Goal: Find contact information: Find contact information

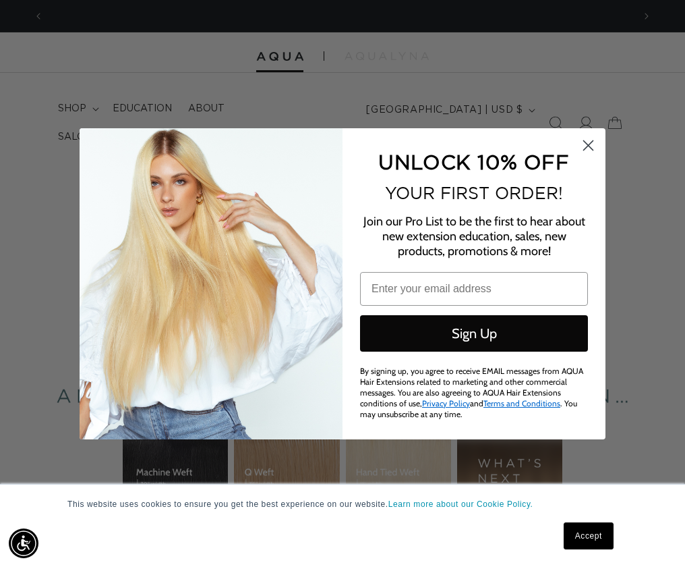
scroll to position [0, 589]
click at [308, 162] on img "POPUP Form" at bounding box center [211, 283] width 263 height 311
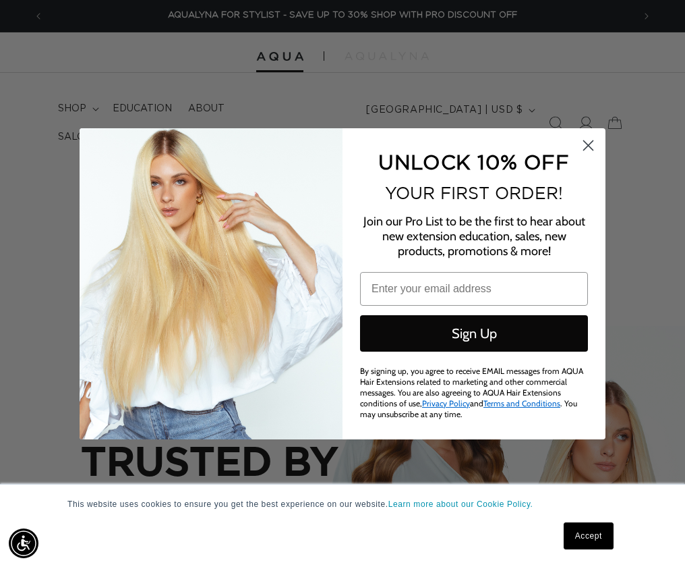
click at [584, 141] on icon "Close dialog" at bounding box center [588, 144] width 9 height 9
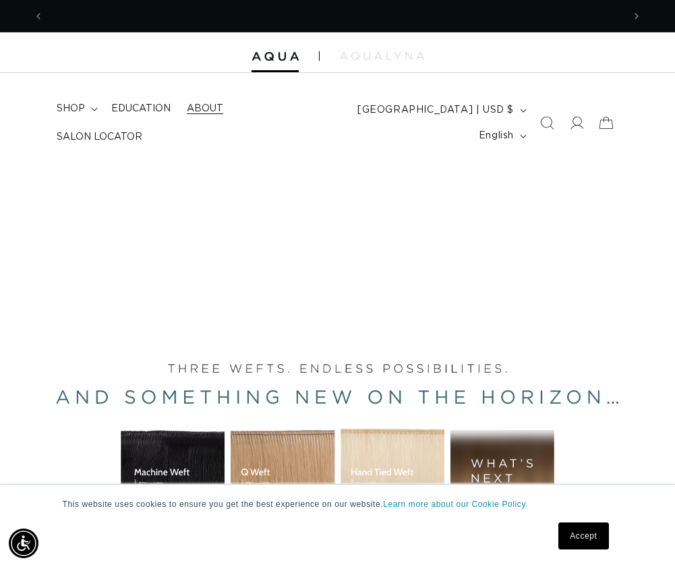
scroll to position [0, 579]
click at [581, 537] on link "Accept" at bounding box center [583, 535] width 50 height 27
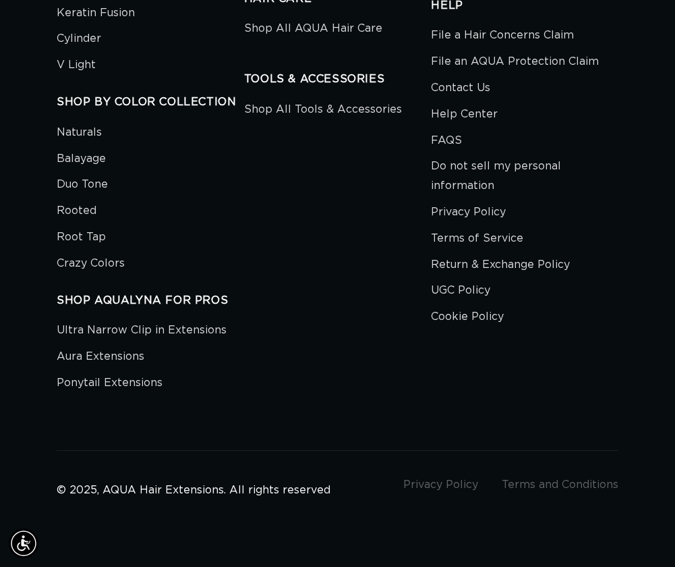
scroll to position [0, 0]
click at [460, 84] on link "Contact Us" at bounding box center [460, 88] width 59 height 26
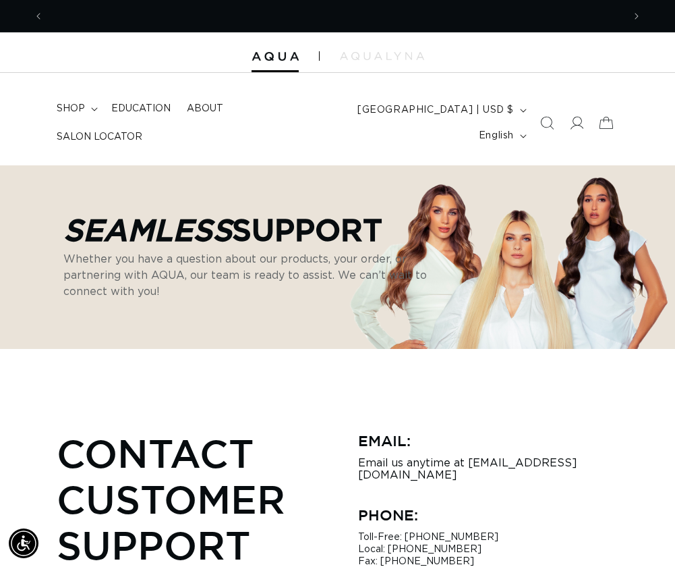
scroll to position [0, 1159]
